Goal: Task Accomplishment & Management: Use online tool/utility

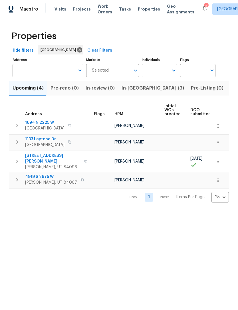
click at [227, 84] on button "Listed (15)" at bounding box center [242, 88] width 30 height 15
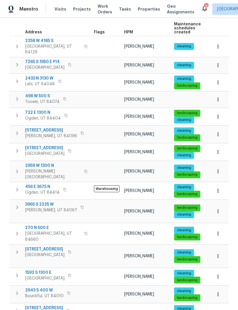
scroll to position [82, 0]
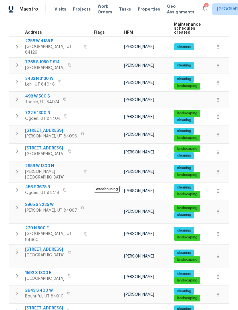
click at [40, 306] on span "[STREET_ADDRESS]" at bounding box center [44, 309] width 38 height 6
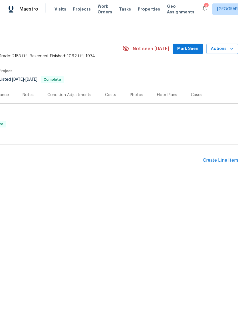
scroll to position [0, 84]
click at [123, 154] on h2 "Pending Line Items" at bounding box center [59, 160] width 287 height 27
click at [222, 49] on span "Actions" at bounding box center [222, 48] width 23 height 7
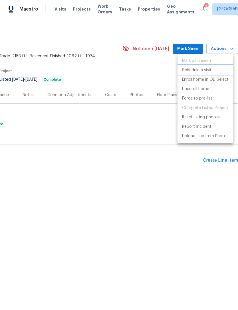
click at [192, 71] on p "Schedule a visit" at bounding box center [196, 70] width 29 height 6
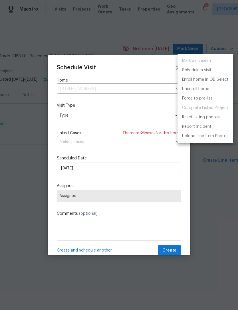
click at [91, 118] on div at bounding box center [119, 155] width 238 height 310
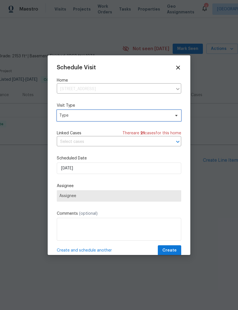
click at [114, 118] on span "Type" at bounding box center [114, 116] width 111 height 6
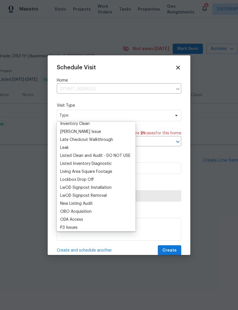
scroll to position [243, 0]
click at [98, 163] on div "Listed Inventory Diagnostic" at bounding box center [85, 164] width 51 height 6
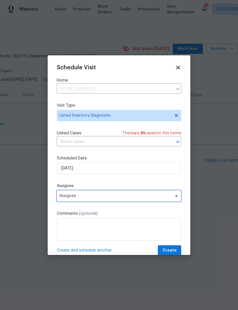
click at [92, 197] on span "Assignee" at bounding box center [115, 196] width 112 height 5
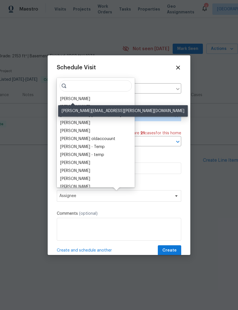
click at [77, 96] on div "[PERSON_NAME]" at bounding box center [75, 99] width 30 height 6
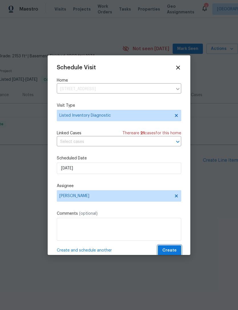
click at [170, 248] on button "Create" at bounding box center [169, 250] width 23 height 11
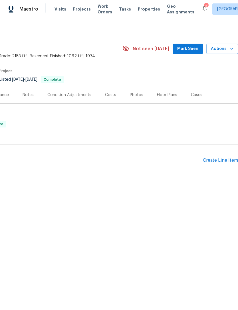
scroll to position [0, 84]
click at [136, 93] on div "Photos" at bounding box center [136, 95] width 13 height 6
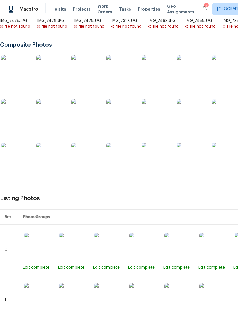
scroll to position [144, 0]
click at [54, 75] on img at bounding box center [50, 69] width 29 height 29
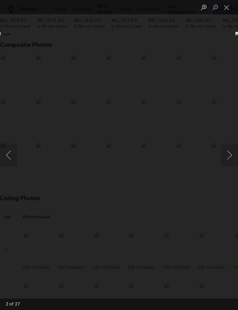
click at [223, 5] on button "Close lightbox" at bounding box center [226, 7] width 11 height 10
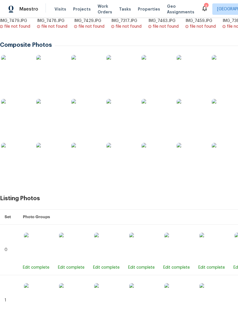
click at [153, 117] on img at bounding box center [155, 113] width 29 height 29
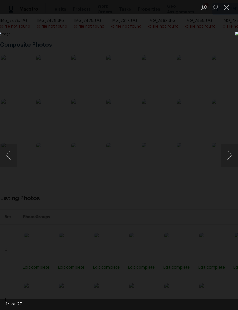
click at [228, 11] on button "Close lightbox" at bounding box center [226, 7] width 11 height 10
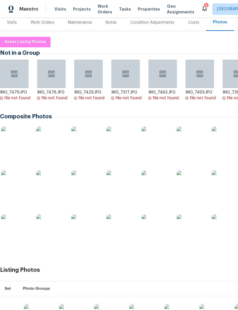
scroll to position [72, 0]
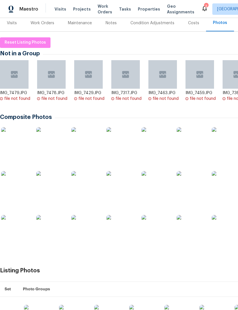
click at [155, 191] on img at bounding box center [155, 185] width 29 height 29
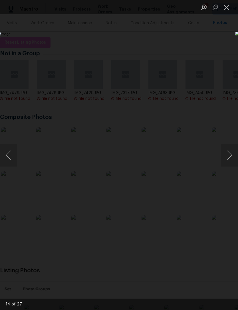
click at [229, 8] on button "Close lightbox" at bounding box center [226, 7] width 11 height 10
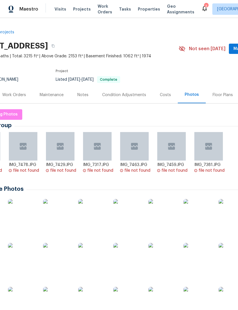
scroll to position [0, 29]
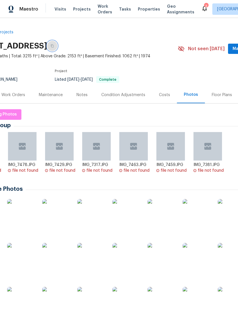
click at [57, 46] on button "button" at bounding box center [52, 46] width 10 height 10
